Goal: Task Accomplishment & Management: Use online tool/utility

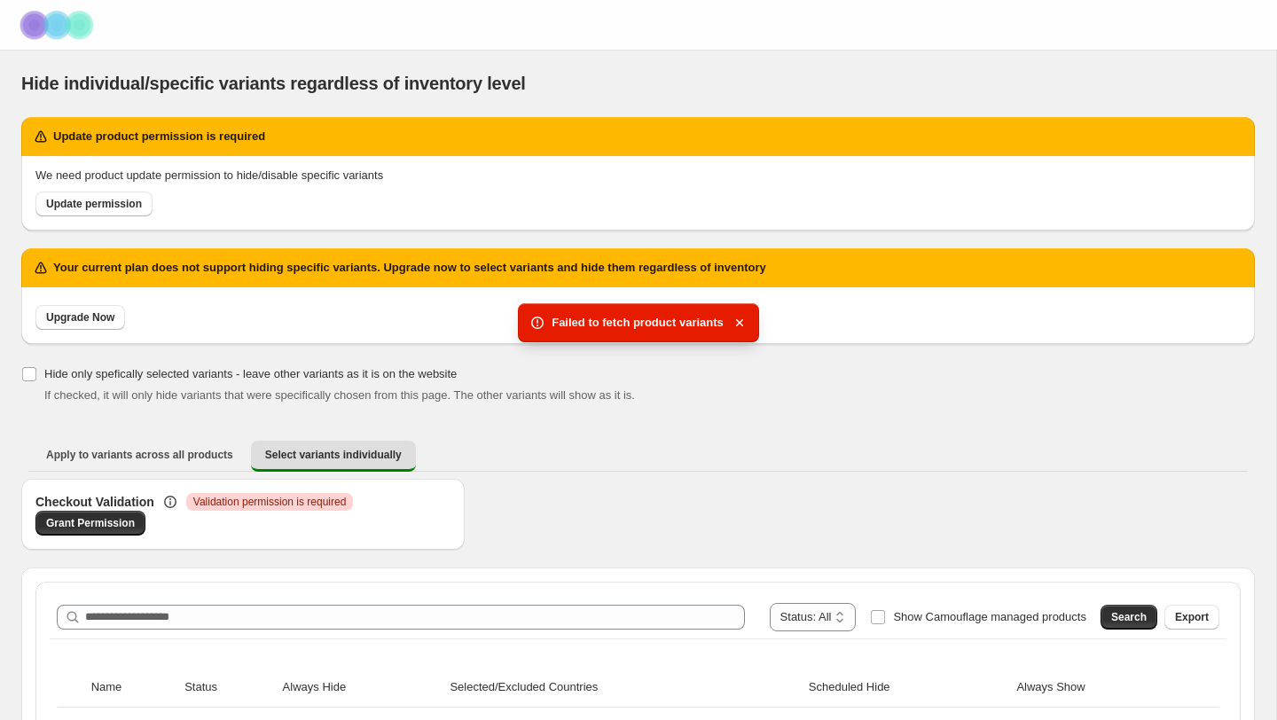
click at [346, 344] on div "Your current plan does not support hiding specific variants. Upgrade now to sel…" at bounding box center [638, 305] width 1234 height 114
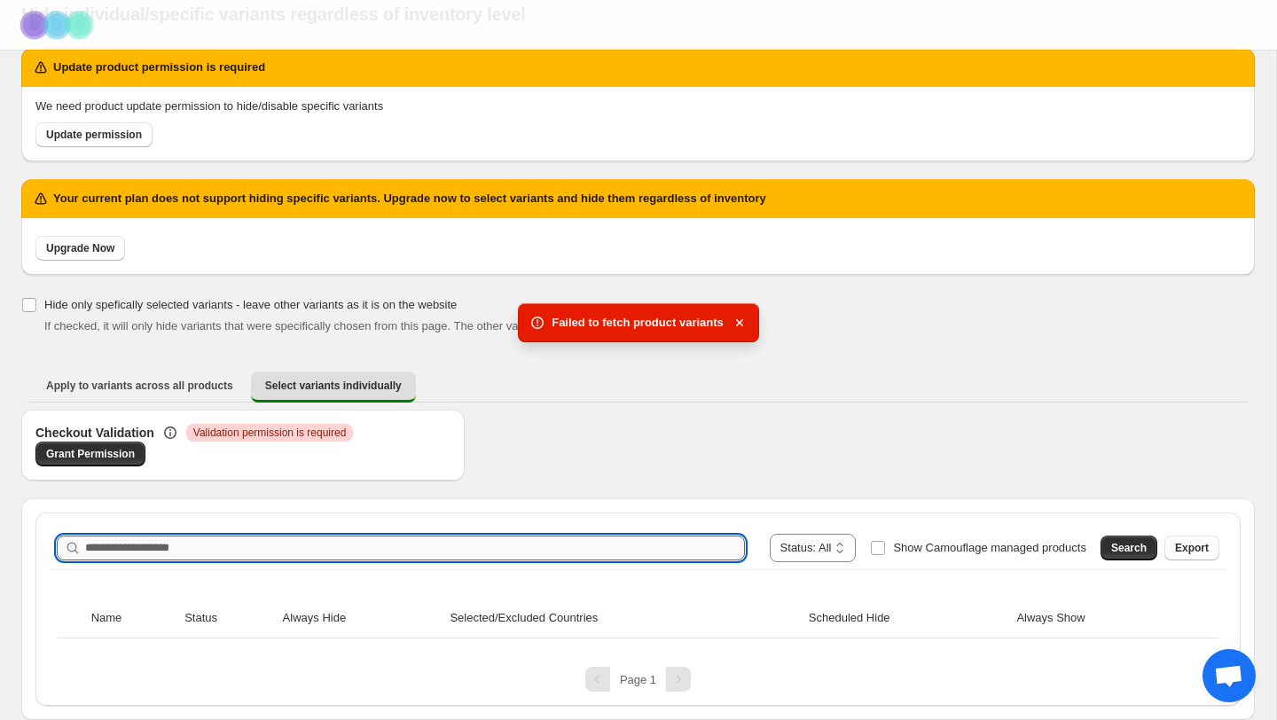
click at [200, 550] on input "Search product name" at bounding box center [415, 548] width 660 height 25
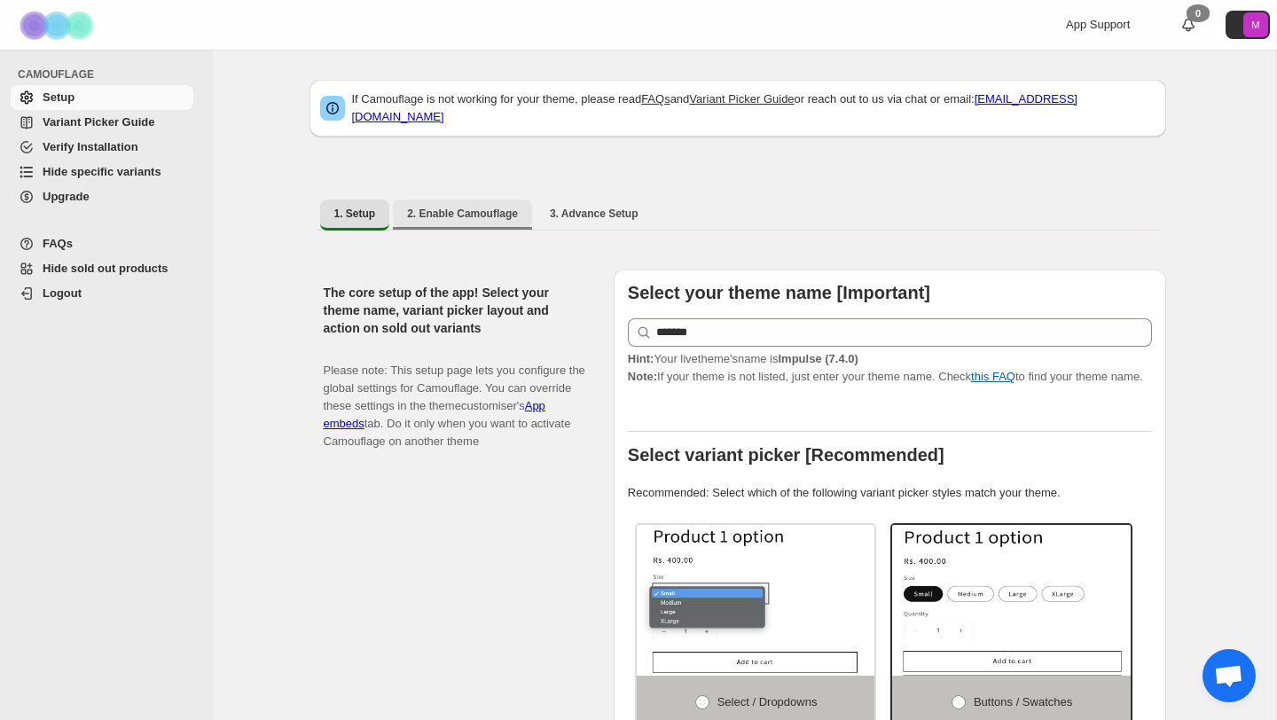
click at [444, 207] on span "2. Enable Camouflage" at bounding box center [462, 214] width 111 height 14
select select "**********"
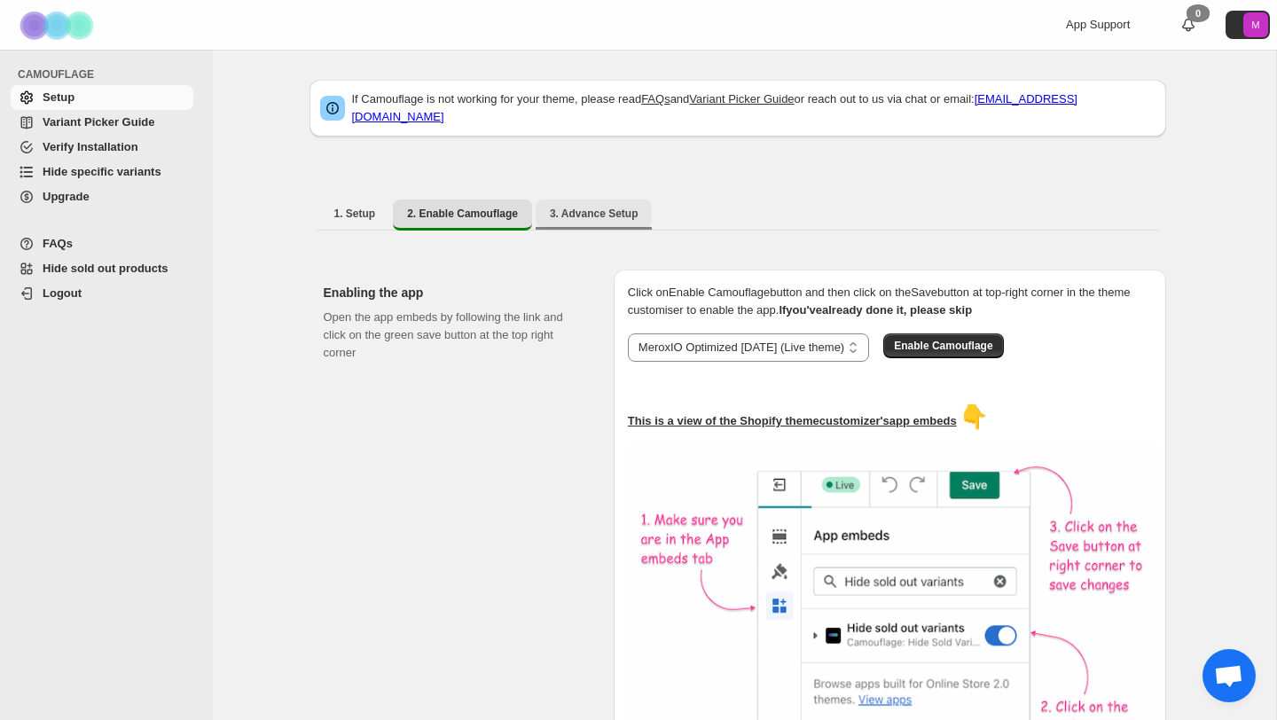
click at [627, 207] on span "3. Advance Setup" at bounding box center [594, 214] width 89 height 14
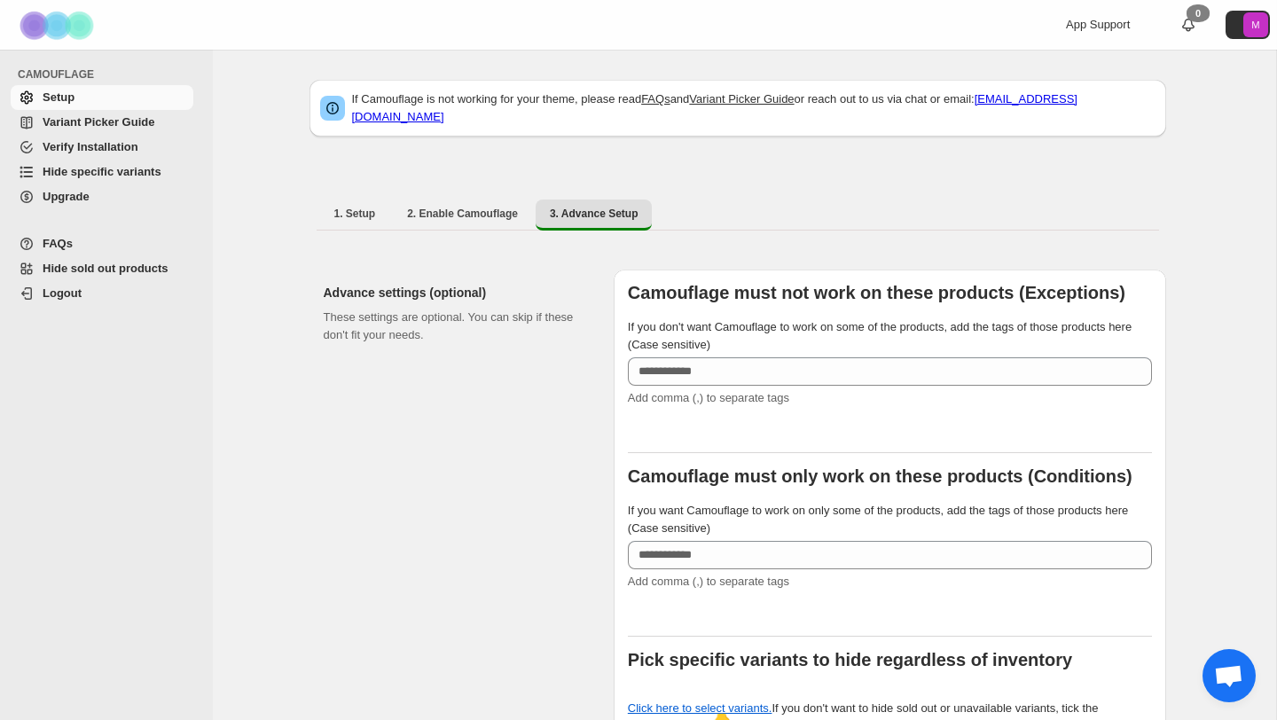
click at [122, 129] on span "Variant Picker Guide" at bounding box center [99, 121] width 112 height 13
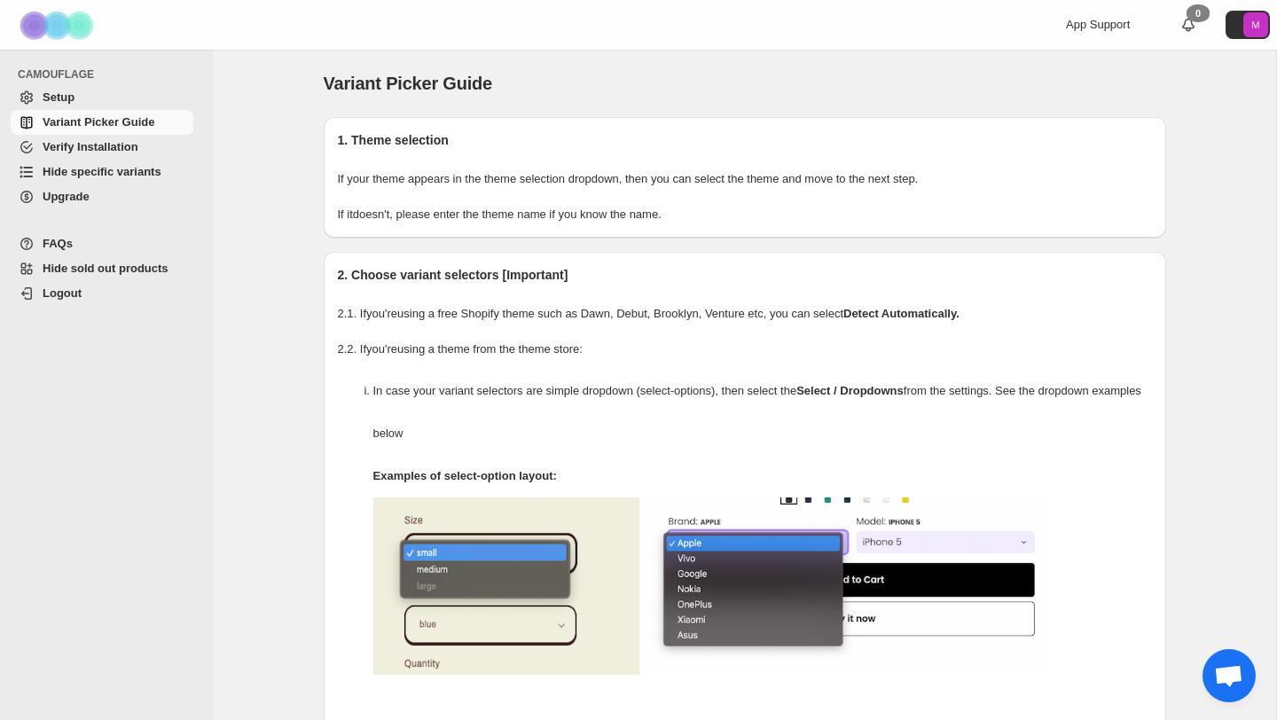
click at [140, 143] on span "Verify Installation" at bounding box center [116, 147] width 147 height 18
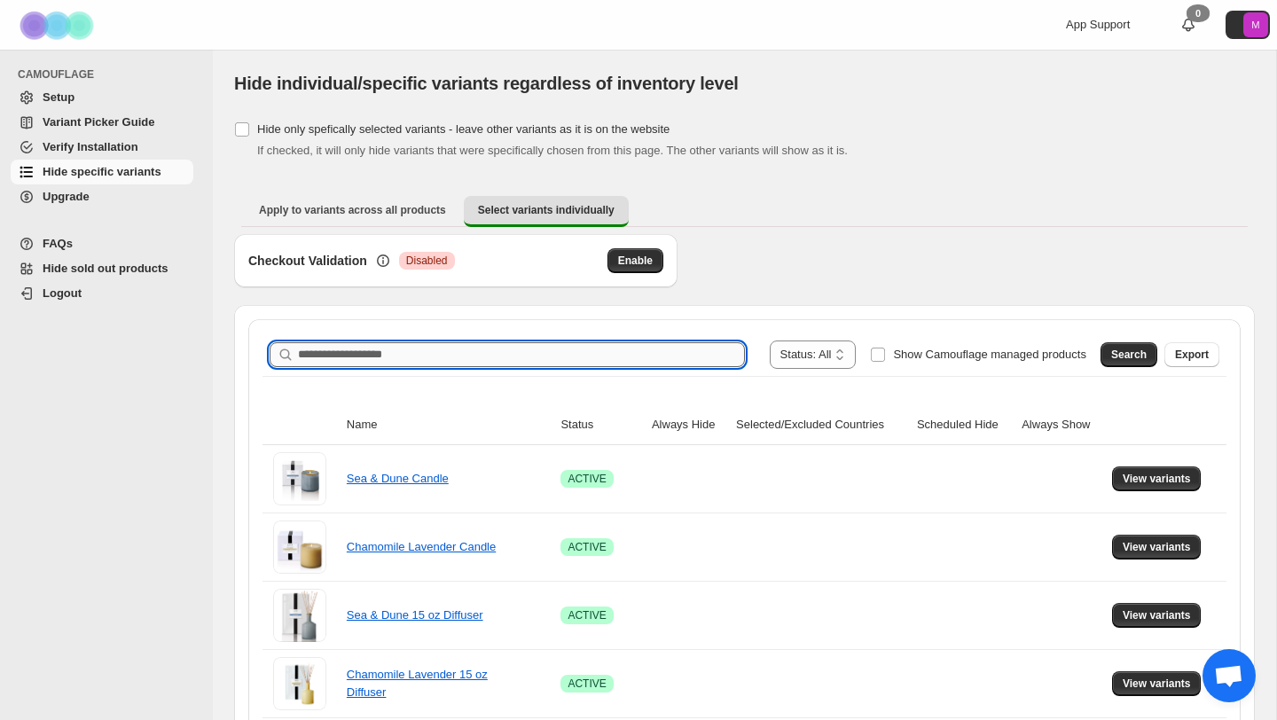
click at [373, 344] on input "Search product name" at bounding box center [521, 354] width 447 height 25
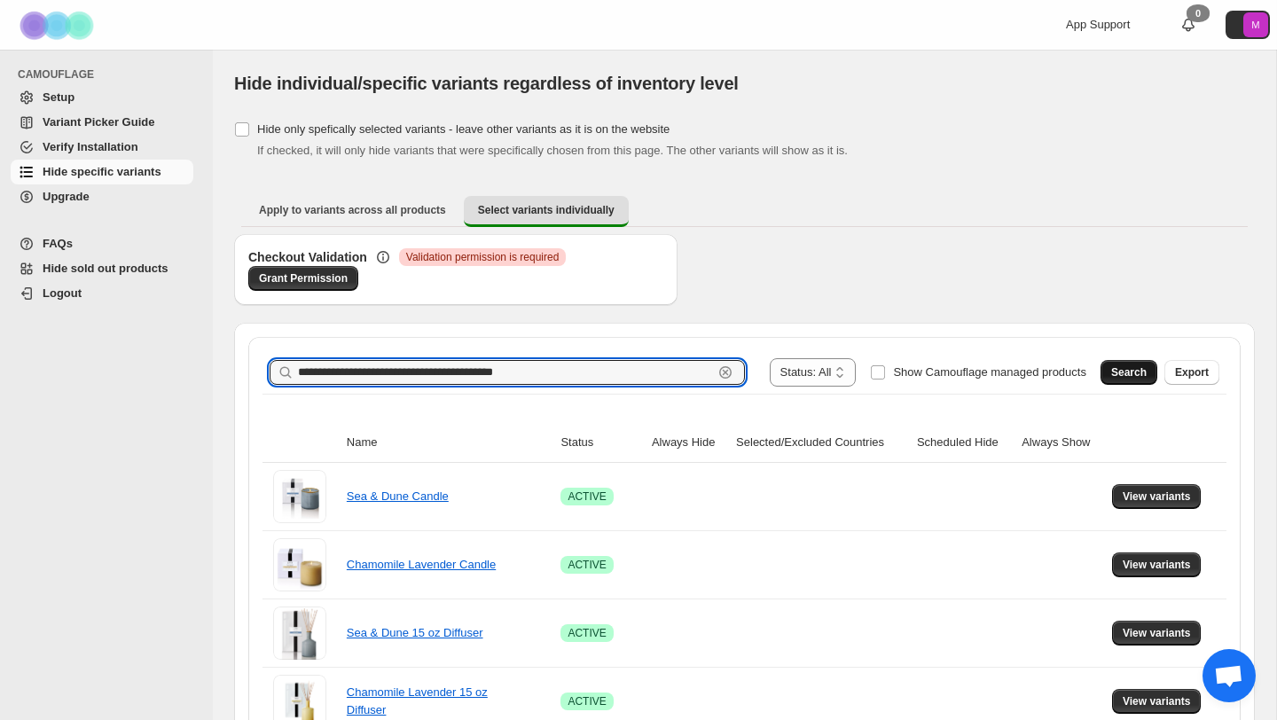
type input "**********"
click at [1143, 373] on span "Search" at bounding box center [1128, 372] width 35 height 14
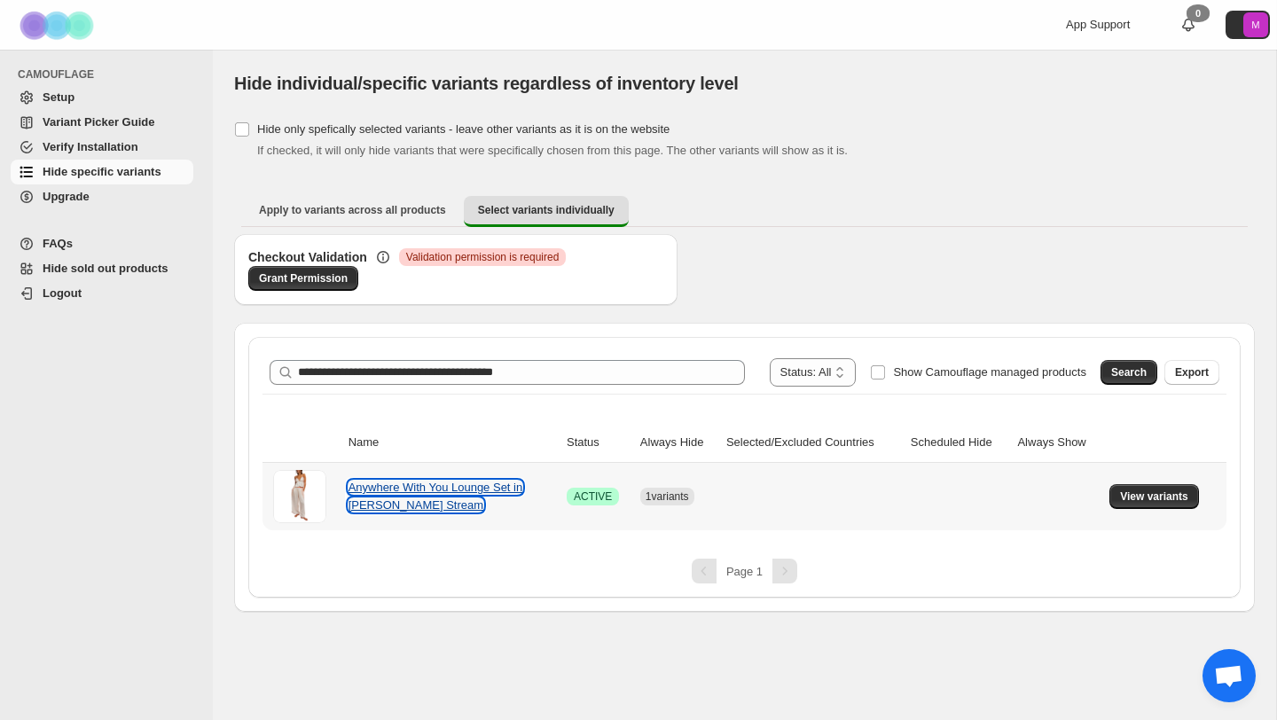
click at [438, 491] on link "Anywhere With You Lounge Set in Jett Stream" at bounding box center [436, 496] width 175 height 31
click at [1161, 493] on span "View variants" at bounding box center [1154, 497] width 68 height 14
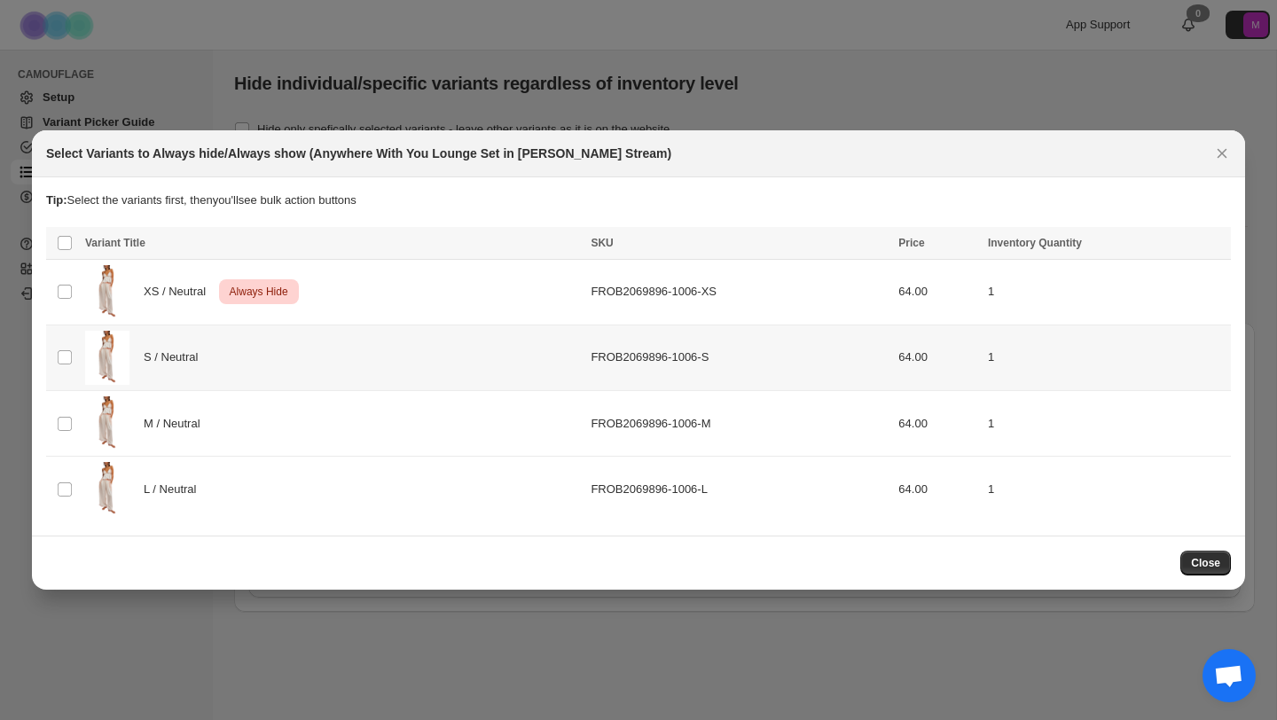
click at [398, 356] on div "S / Neutral" at bounding box center [332, 358] width 495 height 54
click at [839, 248] on span "Always hide" at bounding box center [833, 245] width 61 height 14
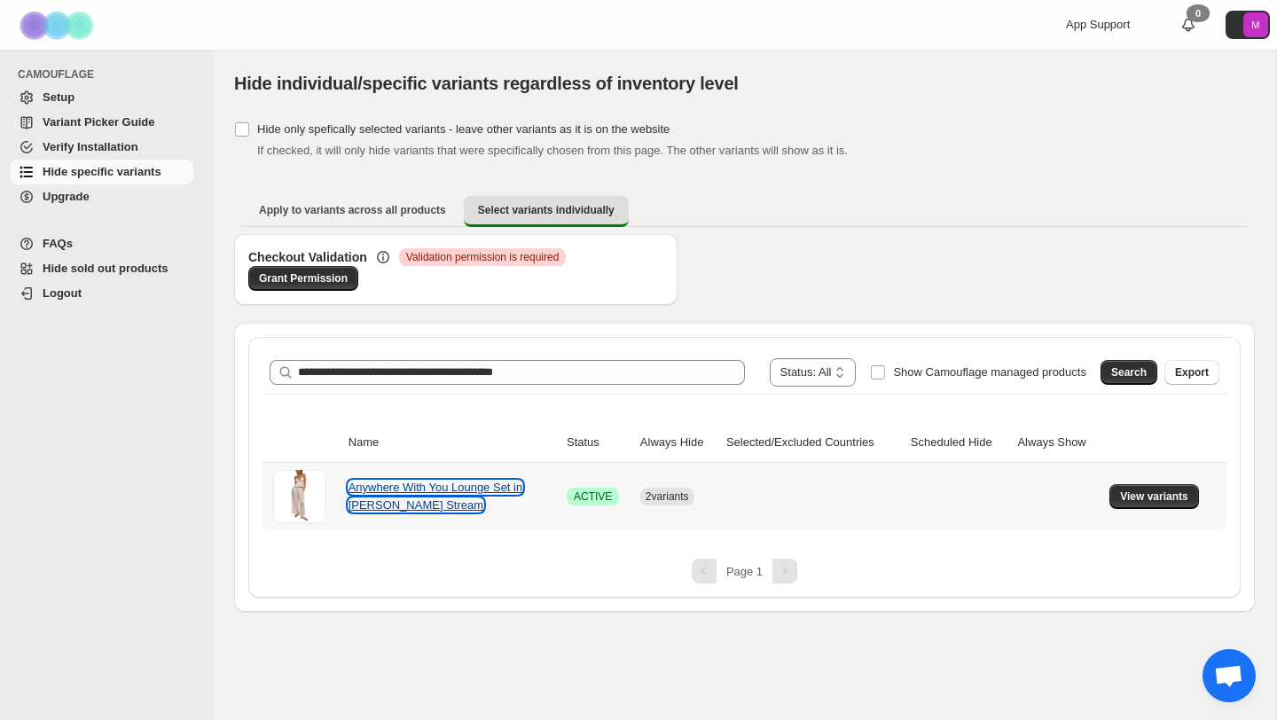
click at [454, 492] on link "Anywhere With You Lounge Set in [PERSON_NAME] Stream" at bounding box center [436, 496] width 175 height 31
click at [357, 488] on link "Anywhere With You Lounge Set in [PERSON_NAME] Stream" at bounding box center [436, 496] width 175 height 31
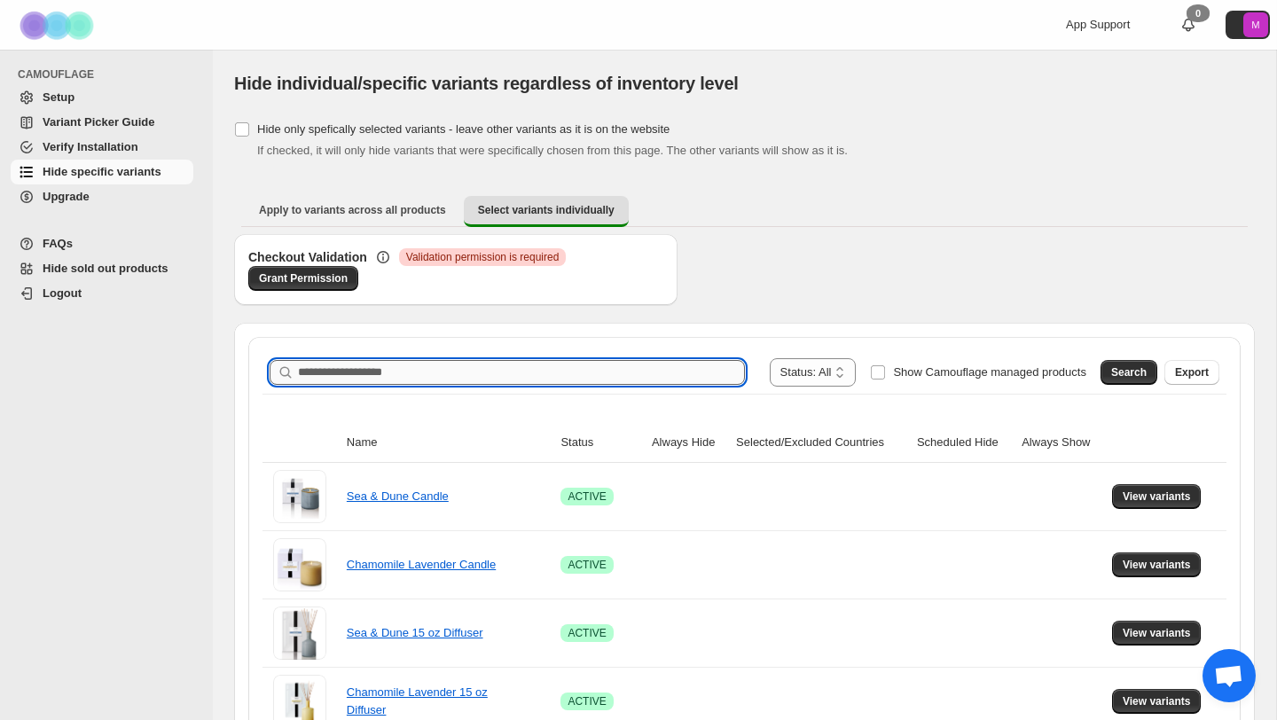
click at [354, 379] on input "Search product name" at bounding box center [521, 372] width 447 height 25
type input "**********"
click at [1144, 369] on span "Search" at bounding box center [1128, 372] width 35 height 14
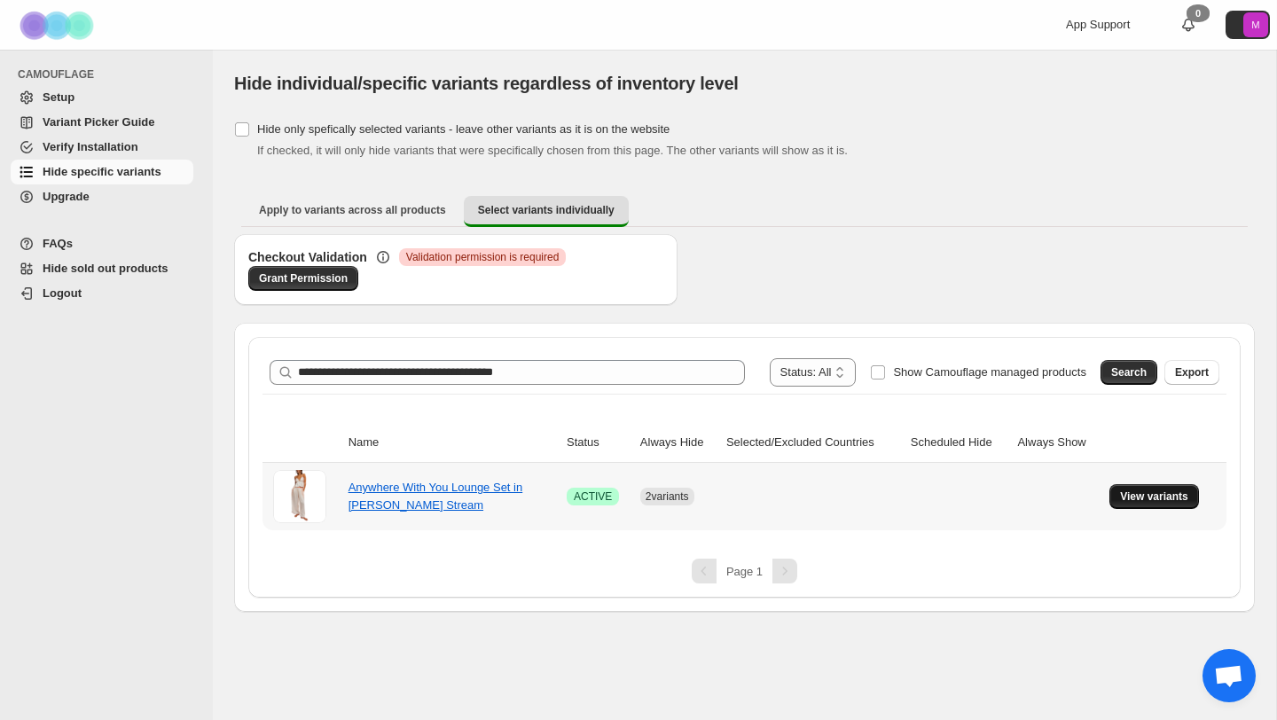
click at [1187, 496] on span "View variants" at bounding box center [1154, 497] width 68 height 14
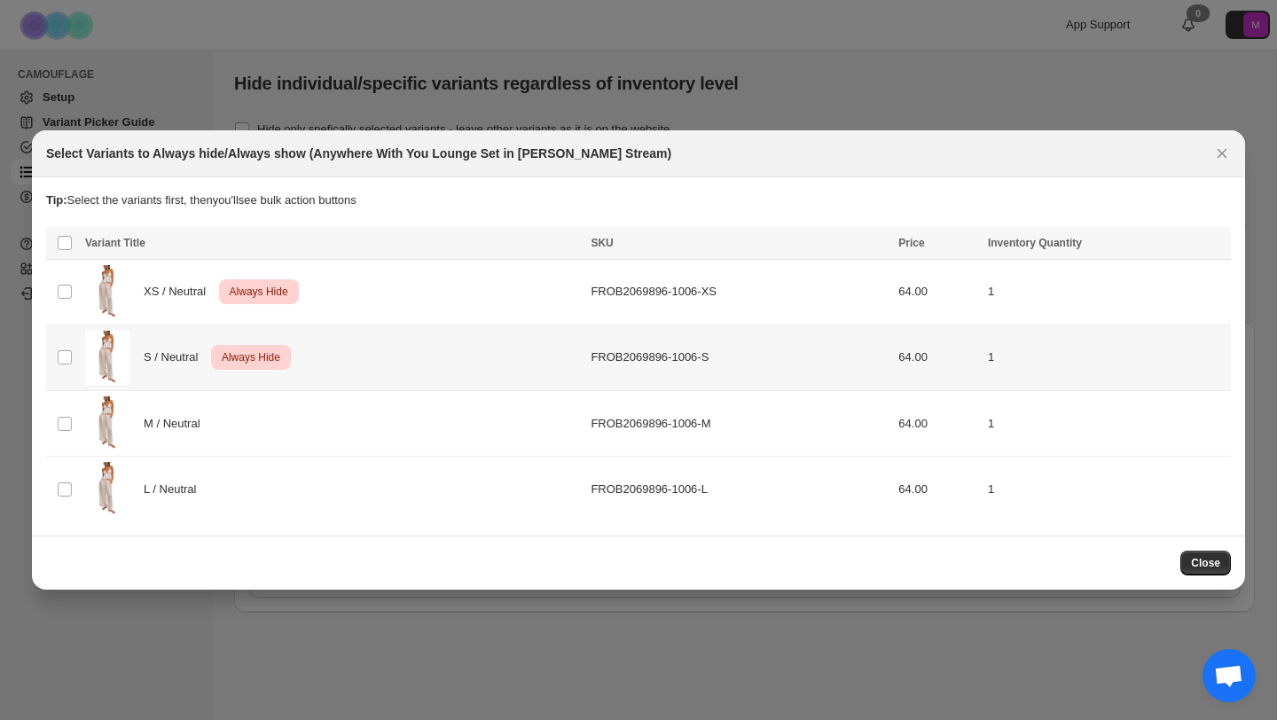
click at [412, 362] on div "S / Neutral Critical Always Hide" at bounding box center [332, 358] width 495 height 54
click at [1217, 245] on icon "More actions" at bounding box center [1214, 245] width 18 height 18
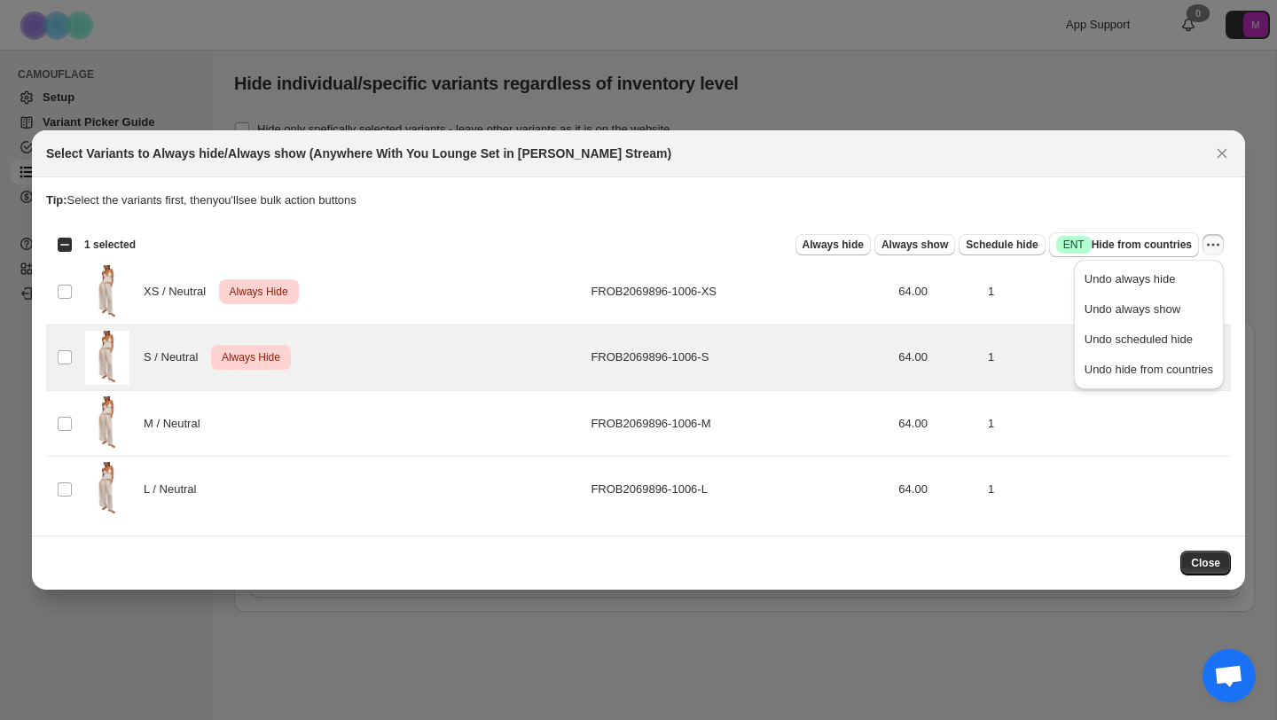
click at [1014, 192] on p "Tip: Select the variants first, then you'll see bulk action buttons" at bounding box center [638, 201] width 1185 height 18
click at [616, 231] on div "Select all 4 product variants 1 selected Always hide Always show Schedule hide …" at bounding box center [638, 244] width 1185 height 35
click at [499, 342] on div "S / Neutral Critical Always Hide" at bounding box center [332, 358] width 495 height 54
